Goal: Book appointment/travel/reservation

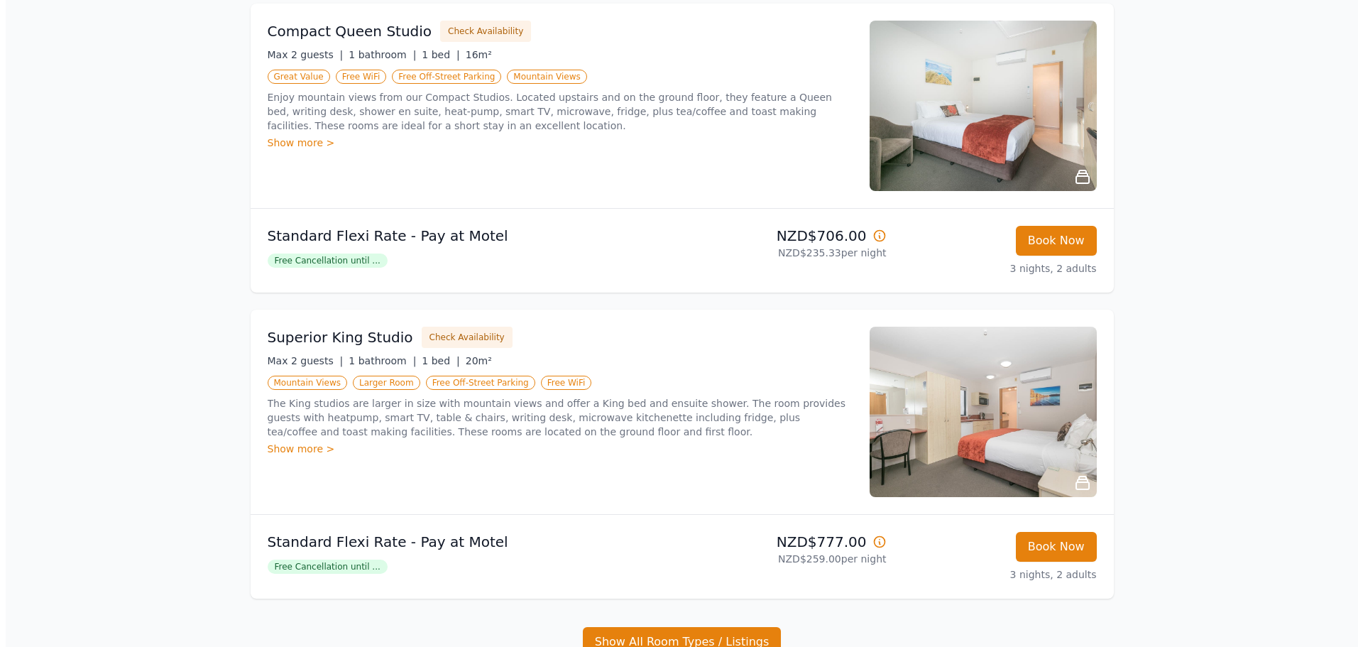
scroll to position [213, 0]
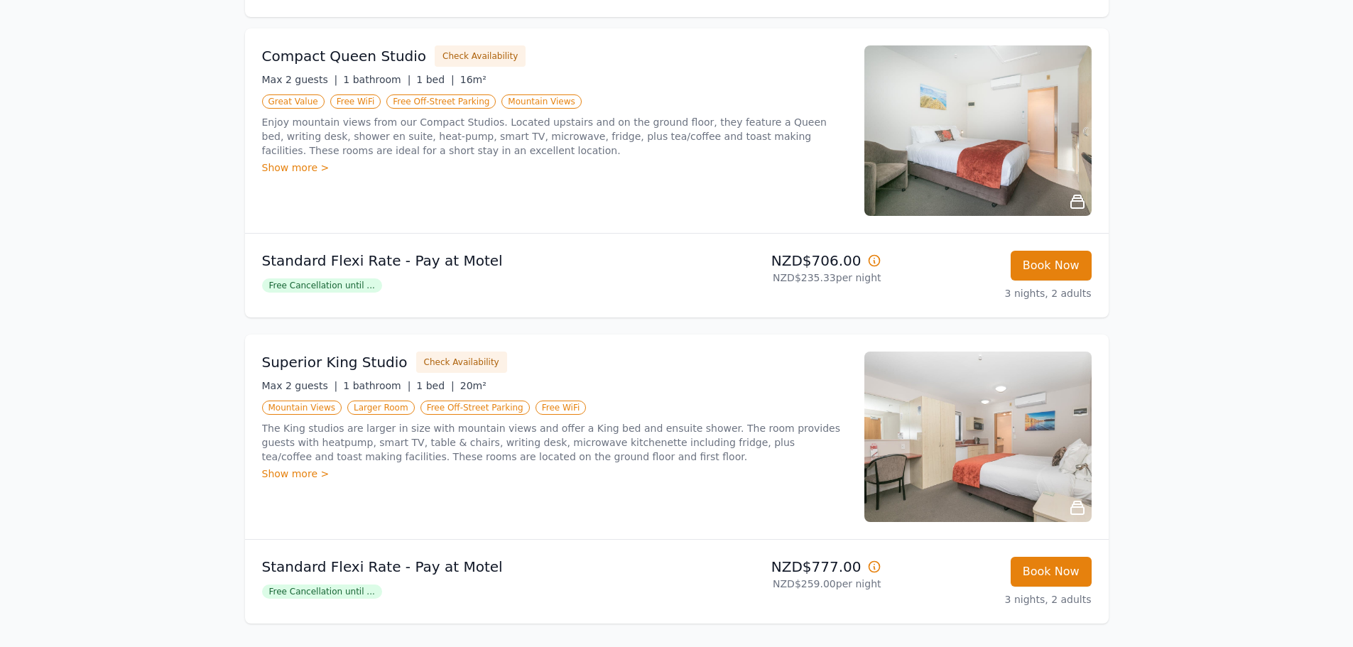
click at [570, 175] on div "Compact Queen Studio Check Availability Max 2 guests | 1 bathroom | 1 bed | 16m…" at bounding box center [554, 130] width 585 height 170
click at [462, 60] on button "Check Availability" at bounding box center [480, 55] width 91 height 21
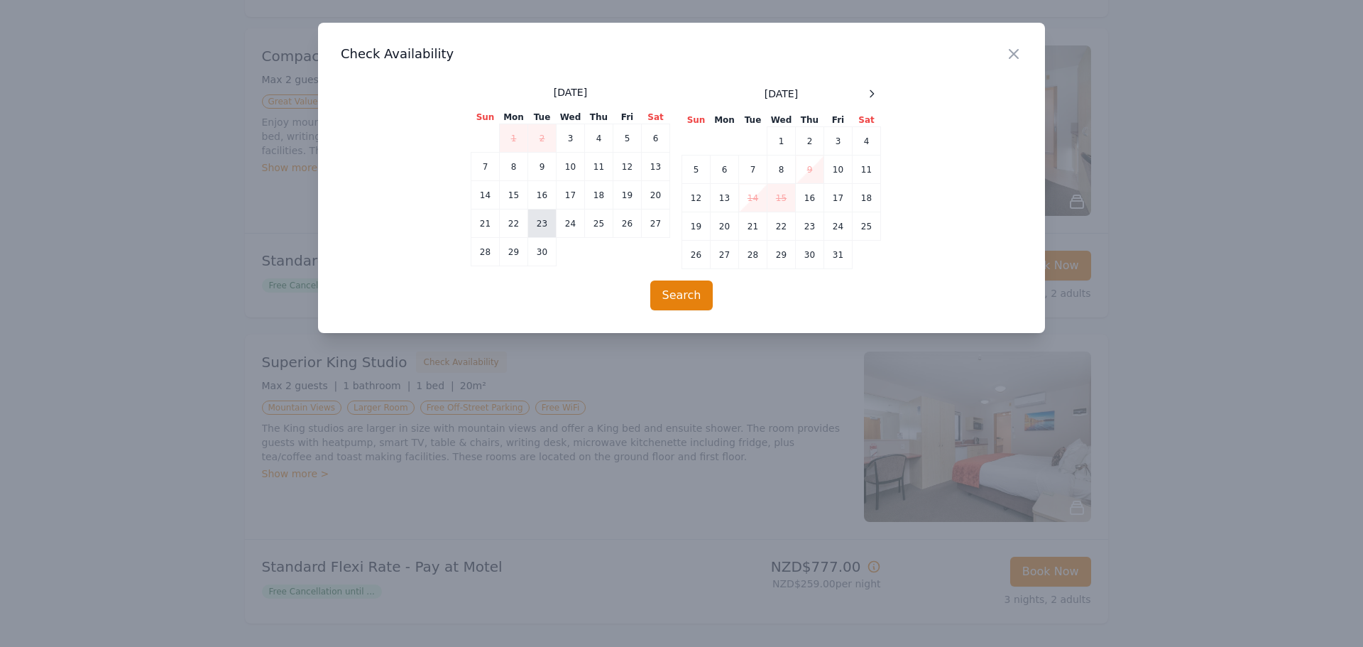
click at [538, 219] on td "23" at bounding box center [542, 223] width 28 height 28
click at [567, 223] on td "24" at bounding box center [571, 223] width 28 height 28
click at [687, 295] on button "Search" at bounding box center [681, 295] width 63 height 30
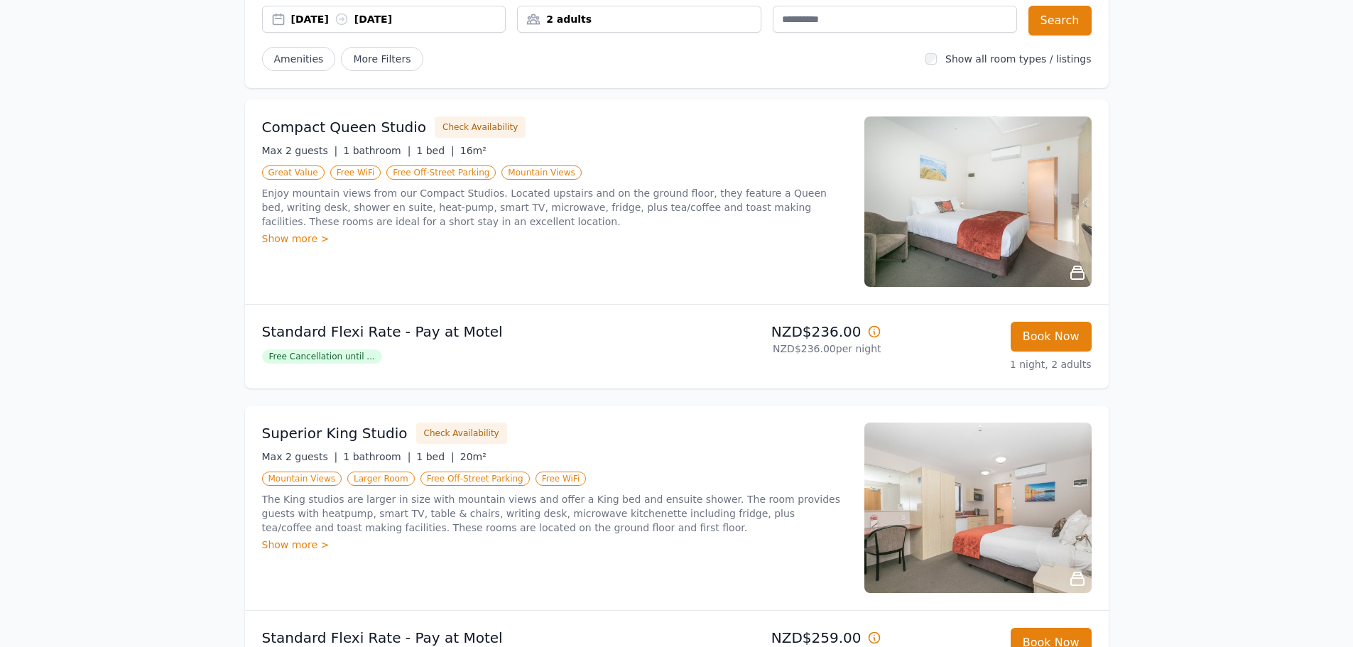
scroll to position [213, 0]
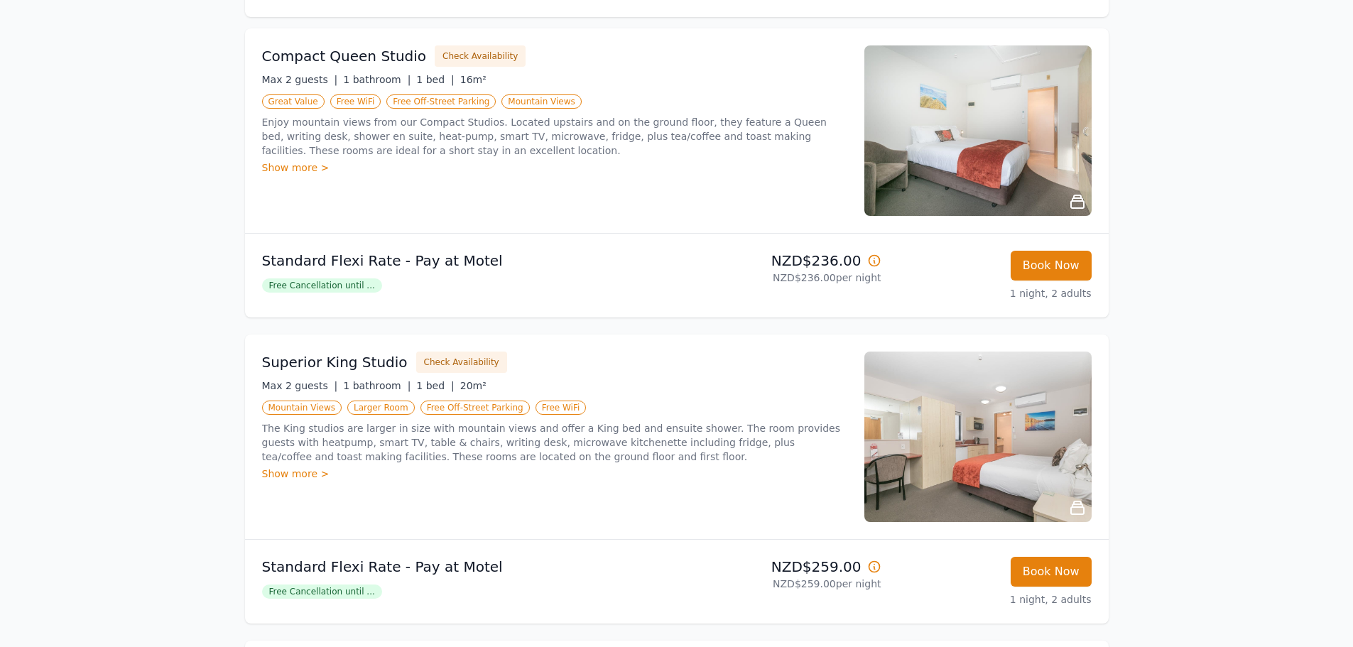
click at [303, 164] on div "Show more >" at bounding box center [554, 167] width 585 height 14
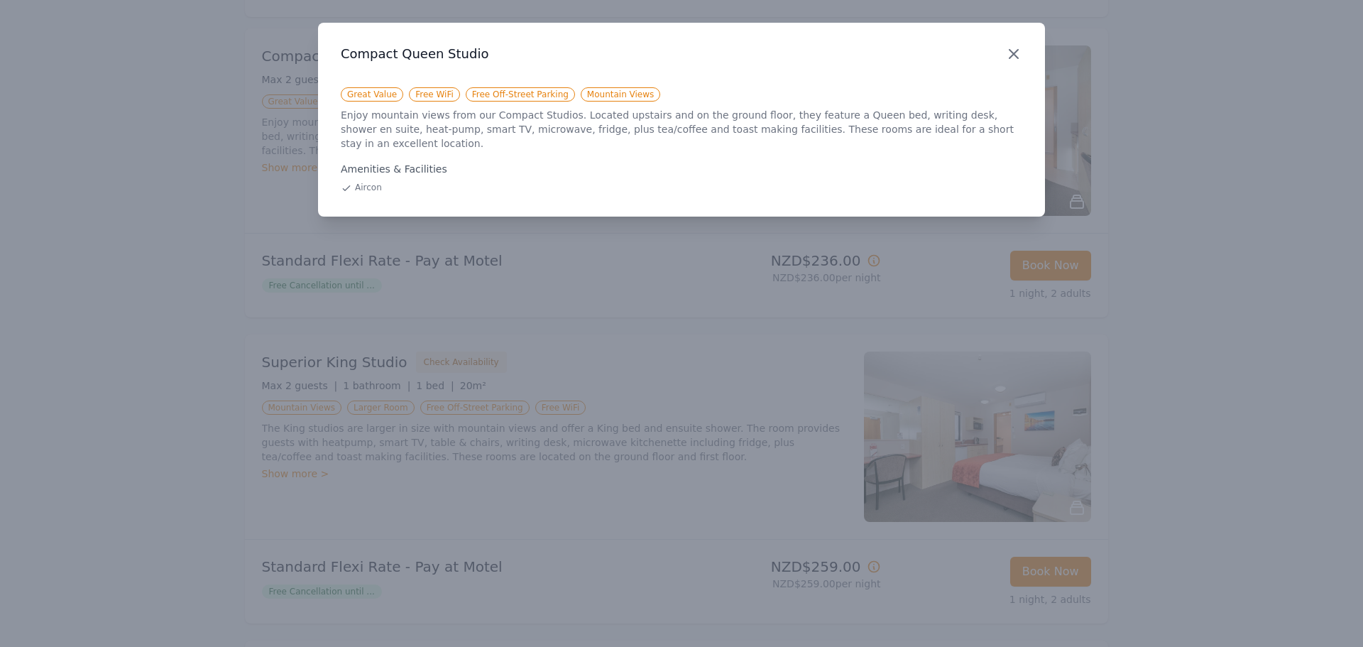
click at [1016, 52] on icon "button" at bounding box center [1014, 54] width 9 height 9
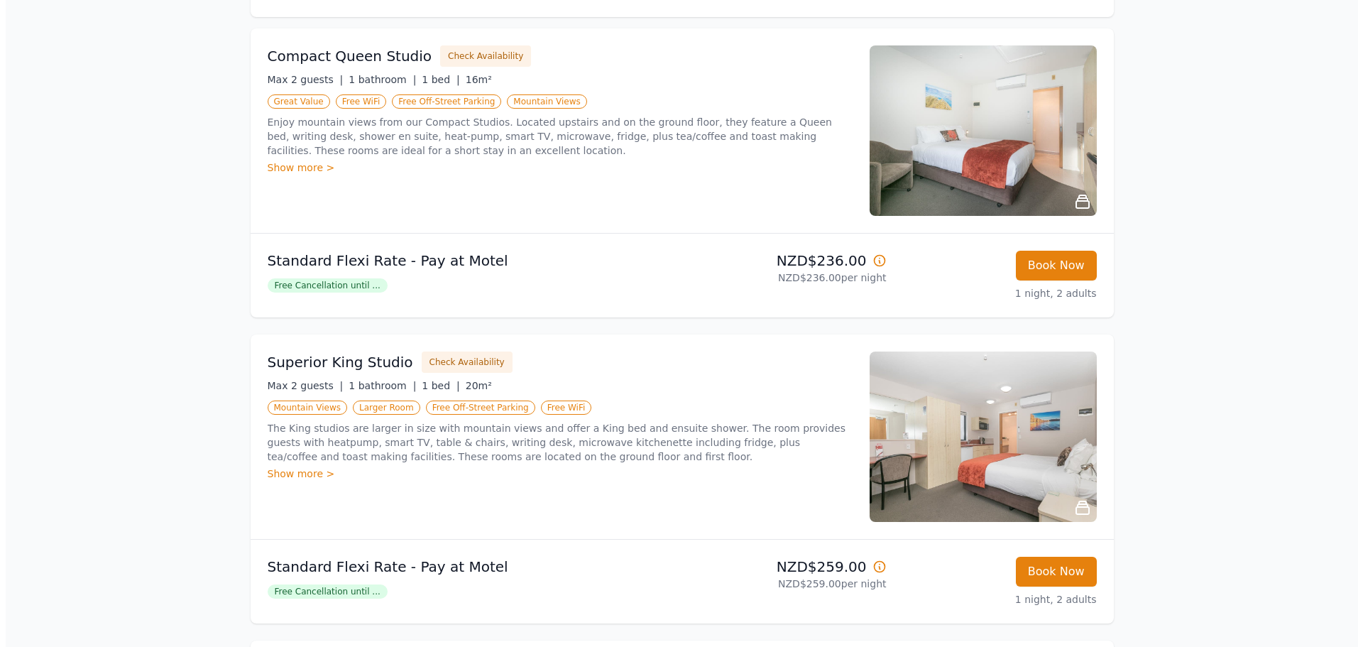
scroll to position [0, 0]
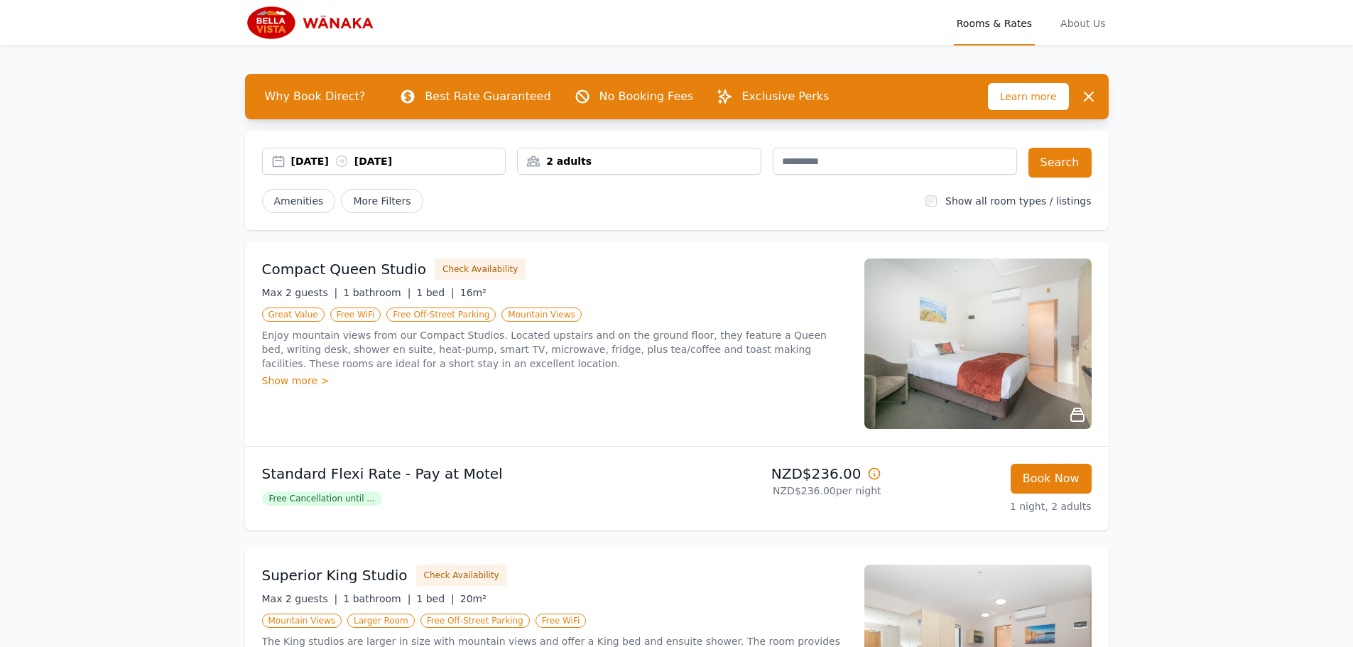
click at [333, 496] on span "Free Cancellation until ..." at bounding box center [322, 498] width 120 height 14
